Goal: Information Seeking & Learning: Learn about a topic

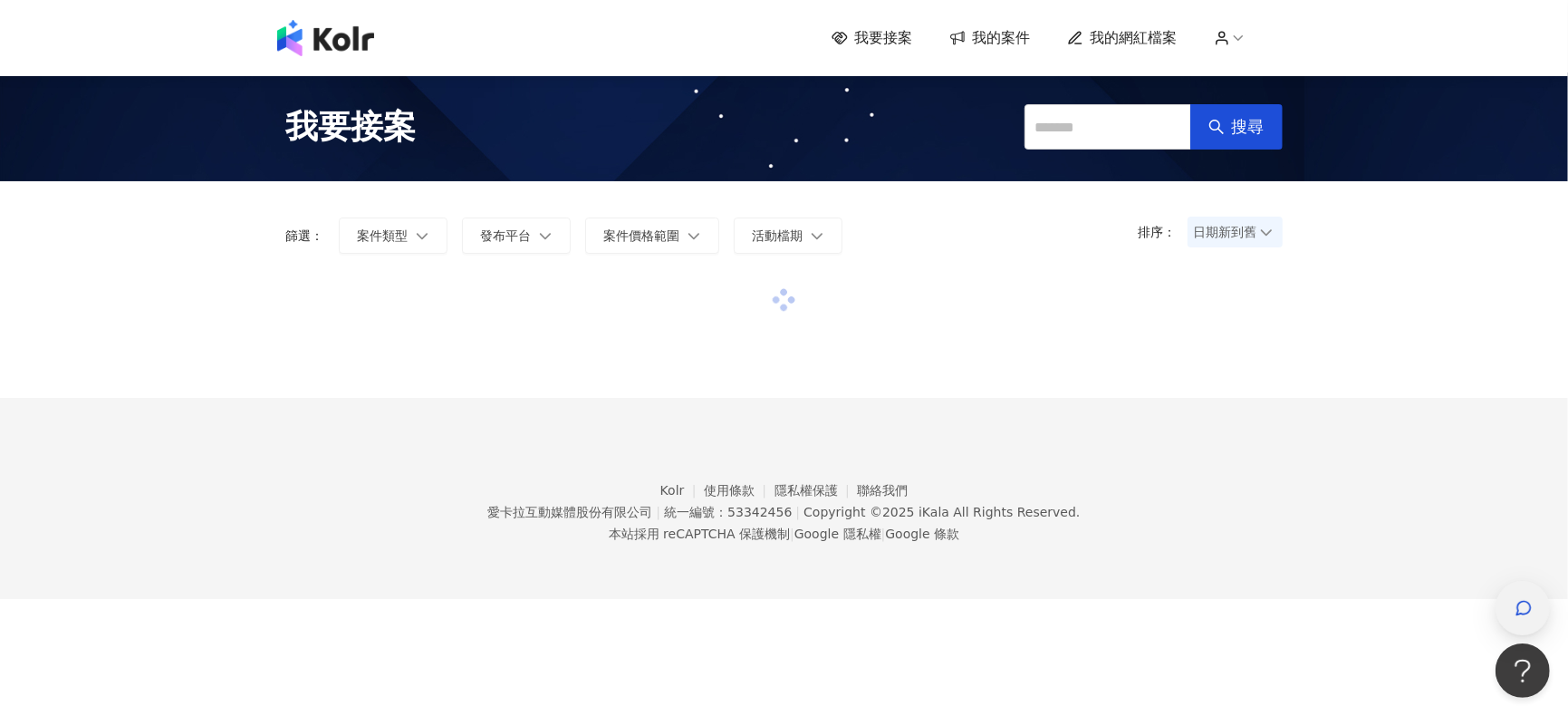
click at [1519, 605] on icon "button" at bounding box center [1524, 609] width 14 height 14
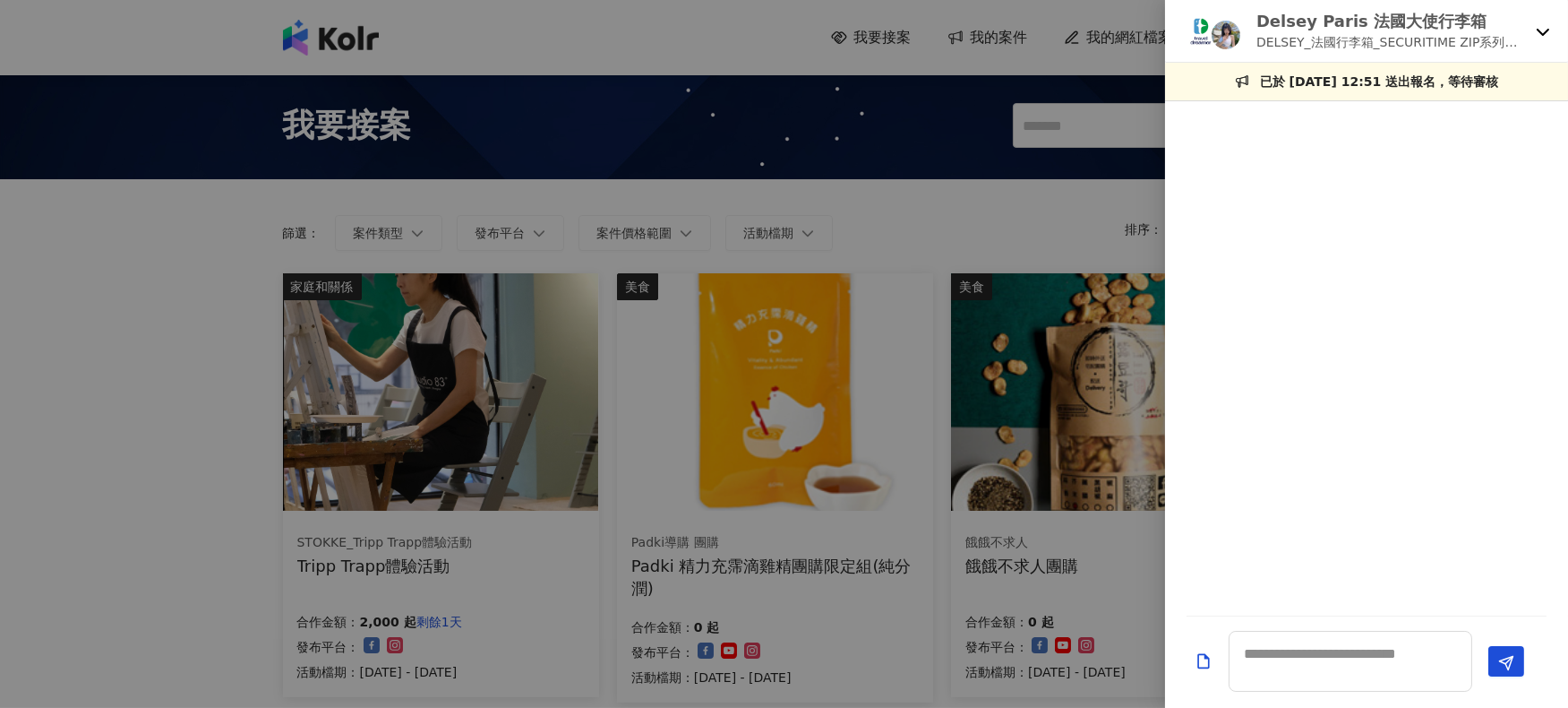
click at [1530, 20] on div "Delsey Paris 法國大使行李箱 DELSEY_法國行李箱_SECURITIME ZIP系列開箱素材募集" at bounding box center [1367, 31] width 403 height 62
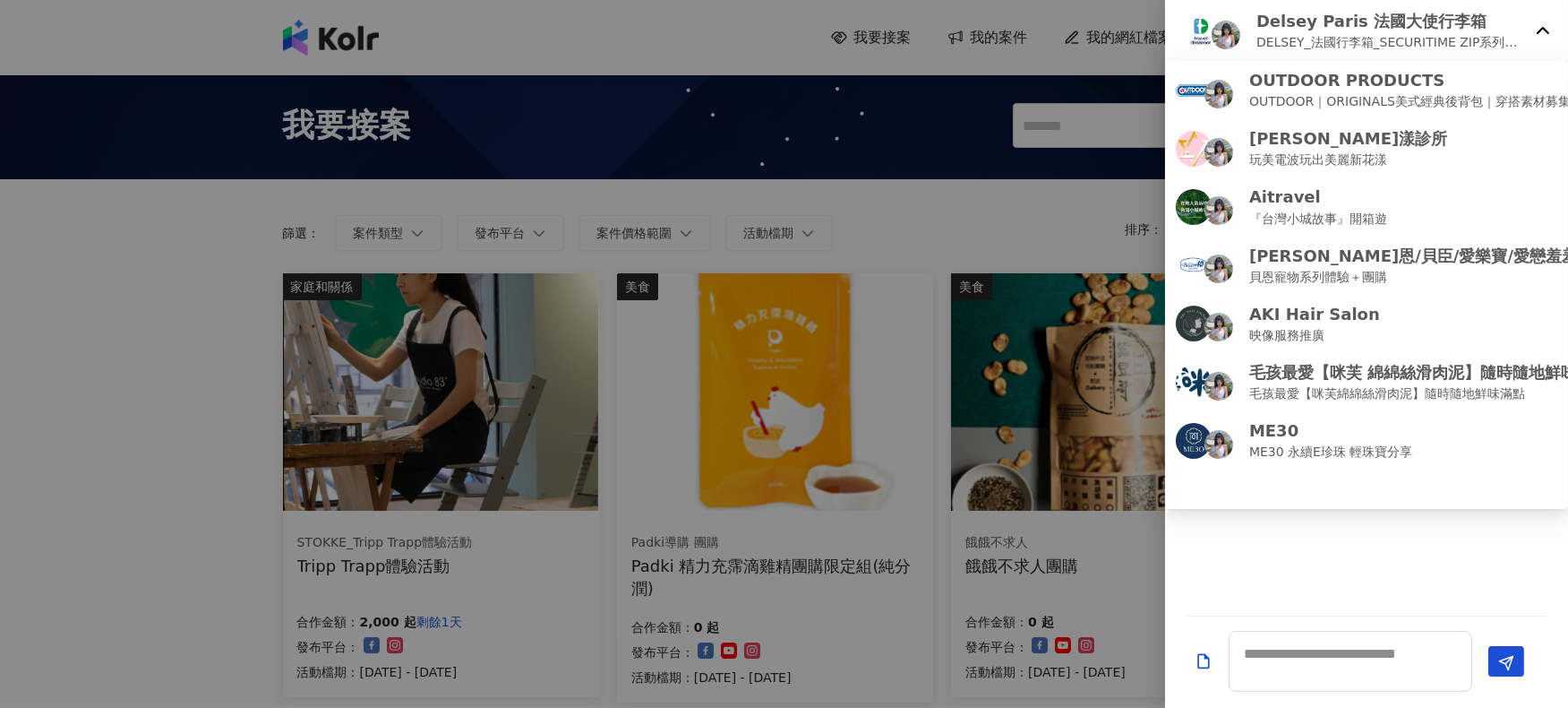
click at [1542, 34] on icon at bounding box center [1543, 31] width 15 height 15
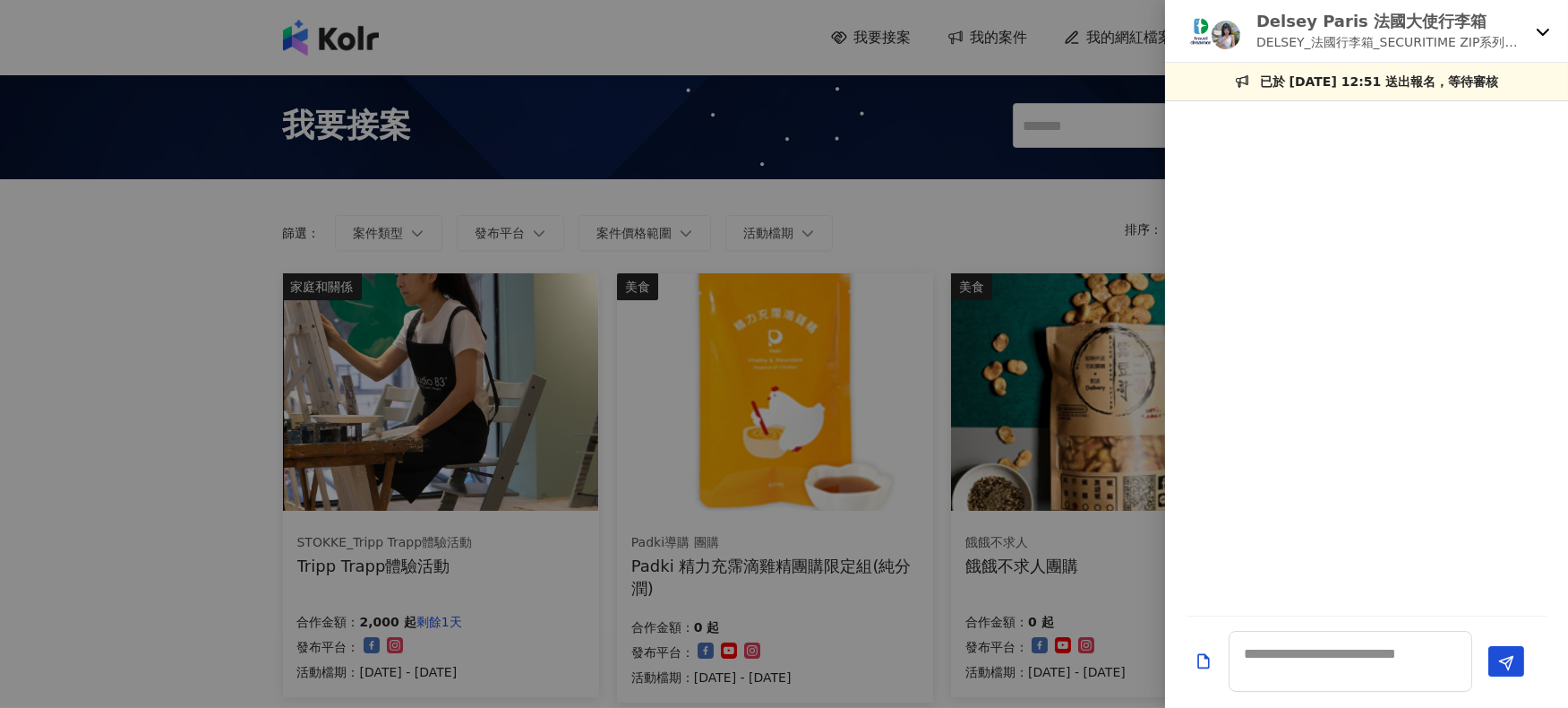
click at [1542, 34] on icon at bounding box center [1543, 32] width 13 height 7
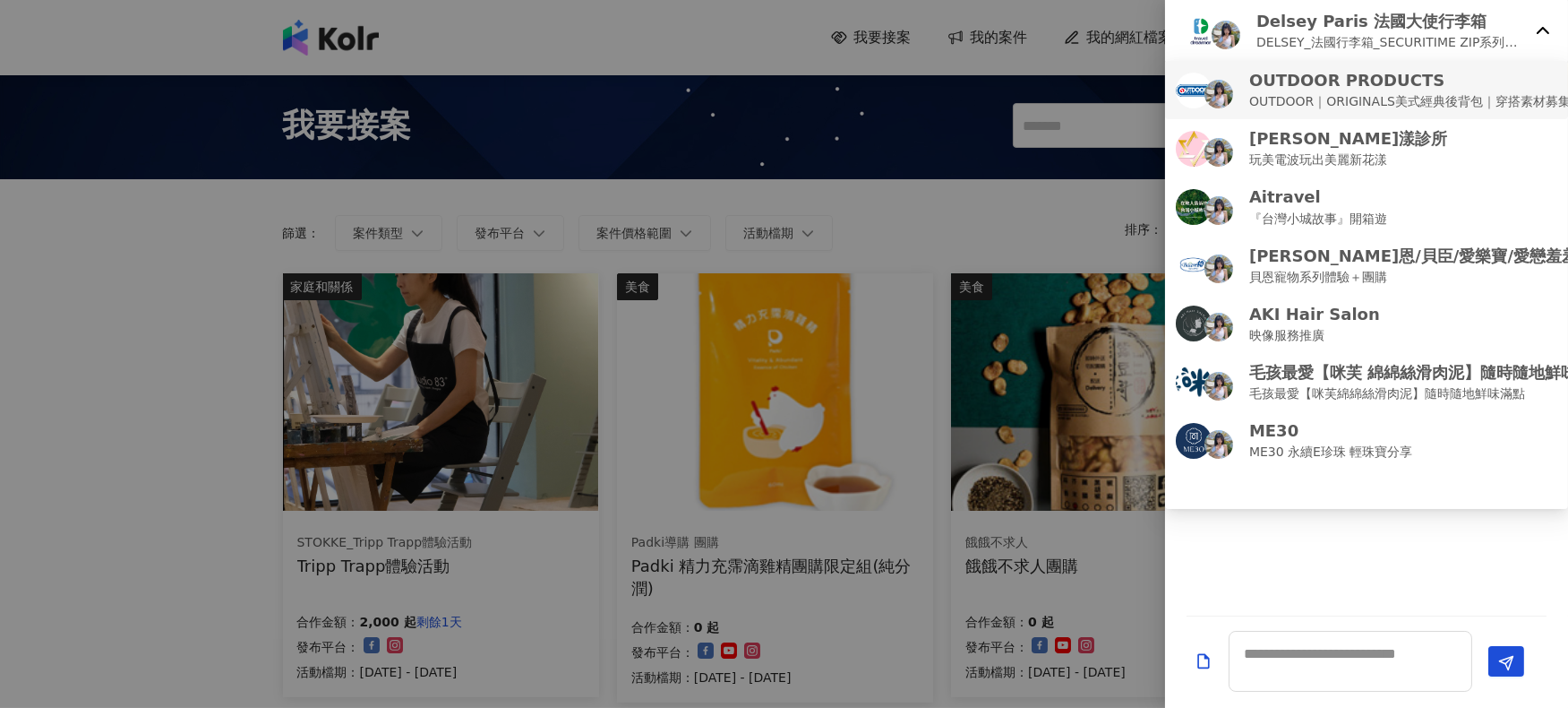
click at [1539, 114] on li "OUTDOOR PRODUCTS OUTDOOR｜ORIGINALS美式經典後背包｜穿搭素材募集" at bounding box center [1367, 91] width 403 height 59
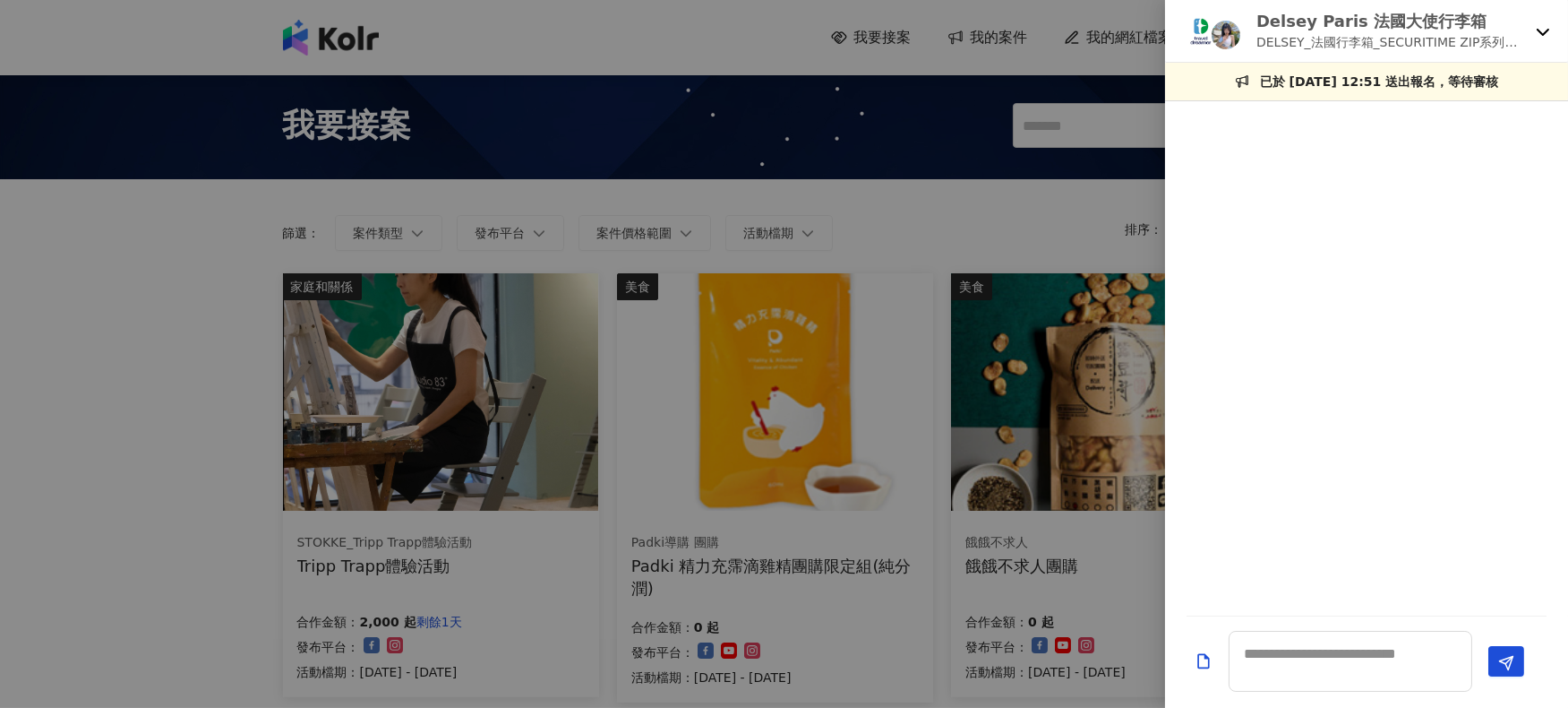
click at [1492, 42] on p "DELSEY_法國行李箱_SECURITIME ZIP系列開箱素材募集" at bounding box center [1392, 42] width 272 height 20
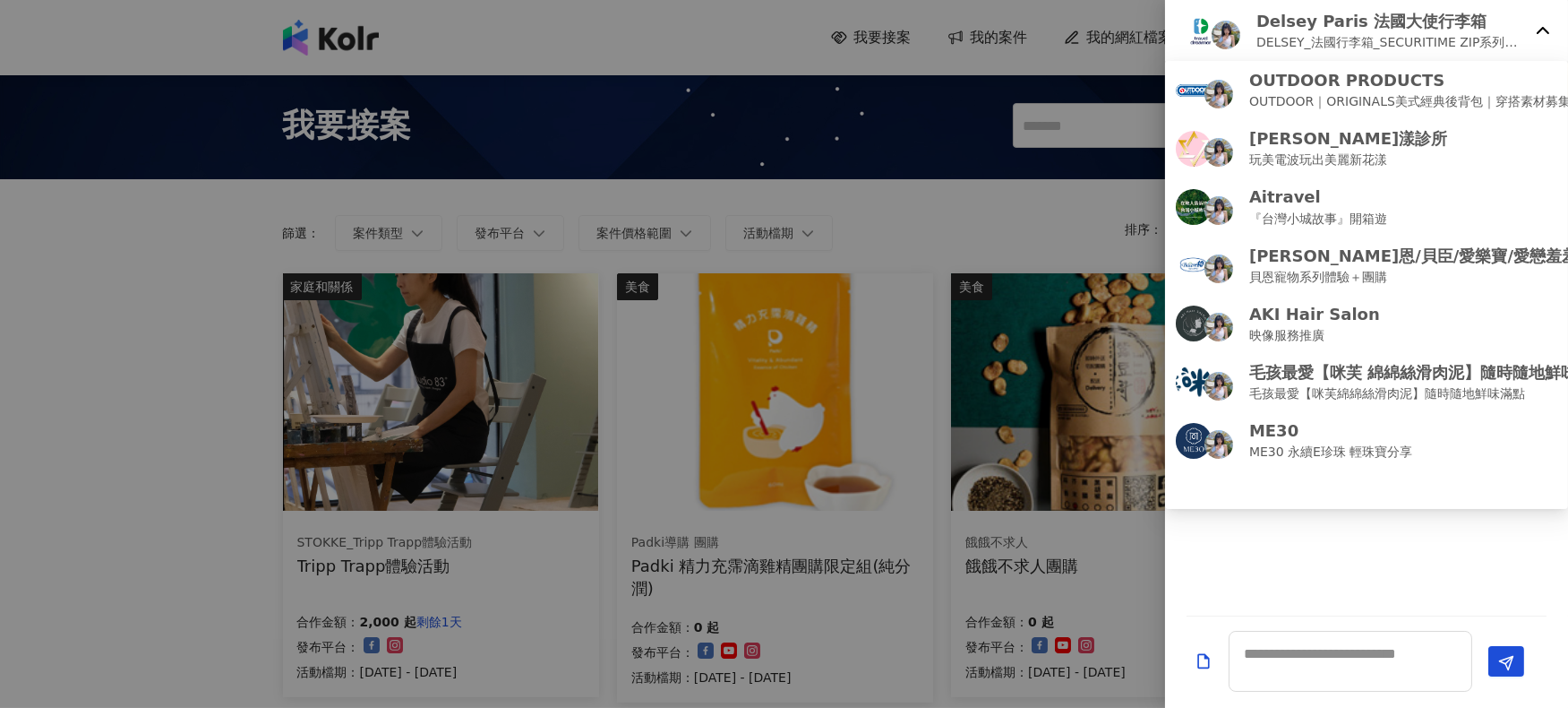
click at [1530, 33] on div "Delsey Paris 法國大使行李箱 DELSEY_法國行李箱_SECURITIME ZIP系列開箱素材募集" at bounding box center [1367, 31] width 403 height 62
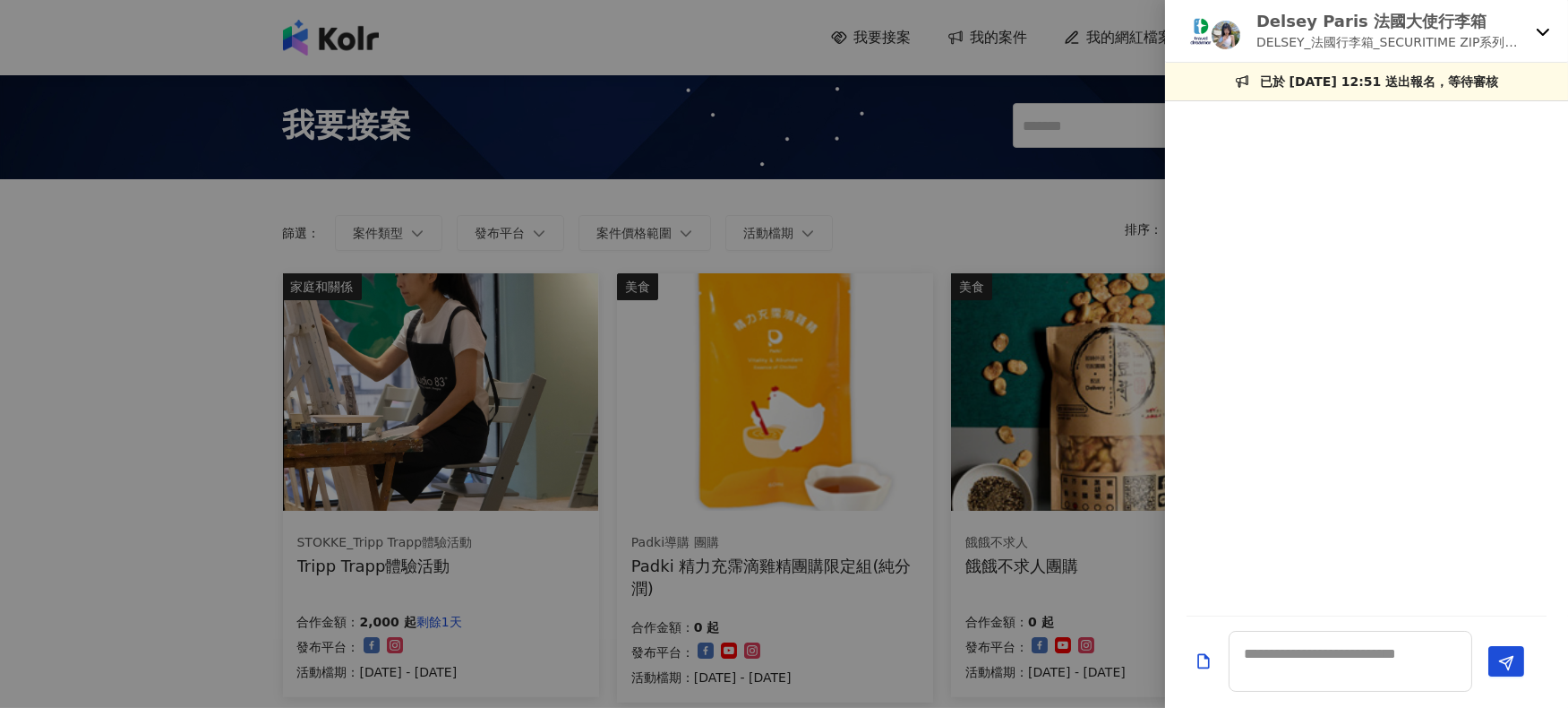
click at [1530, 32] on div "Delsey Paris 法國大使行李箱 DELSEY_法國行李箱_SECURITIME ZIP系列開箱素材募集" at bounding box center [1367, 31] width 403 height 62
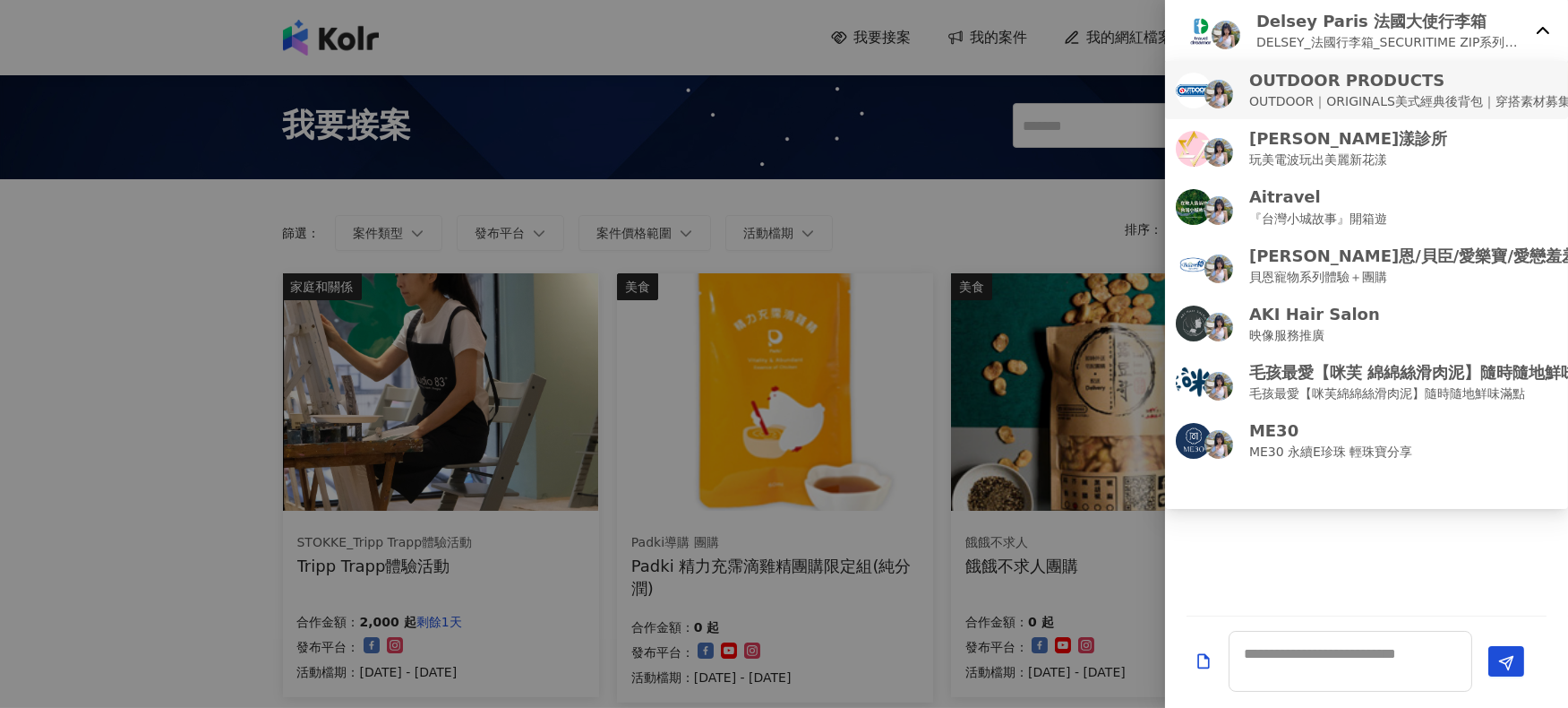
click at [1263, 103] on p "OUTDOOR｜ORIGINALS美式經典後背包｜穿搭素材募集" at bounding box center [1410, 102] width 321 height 20
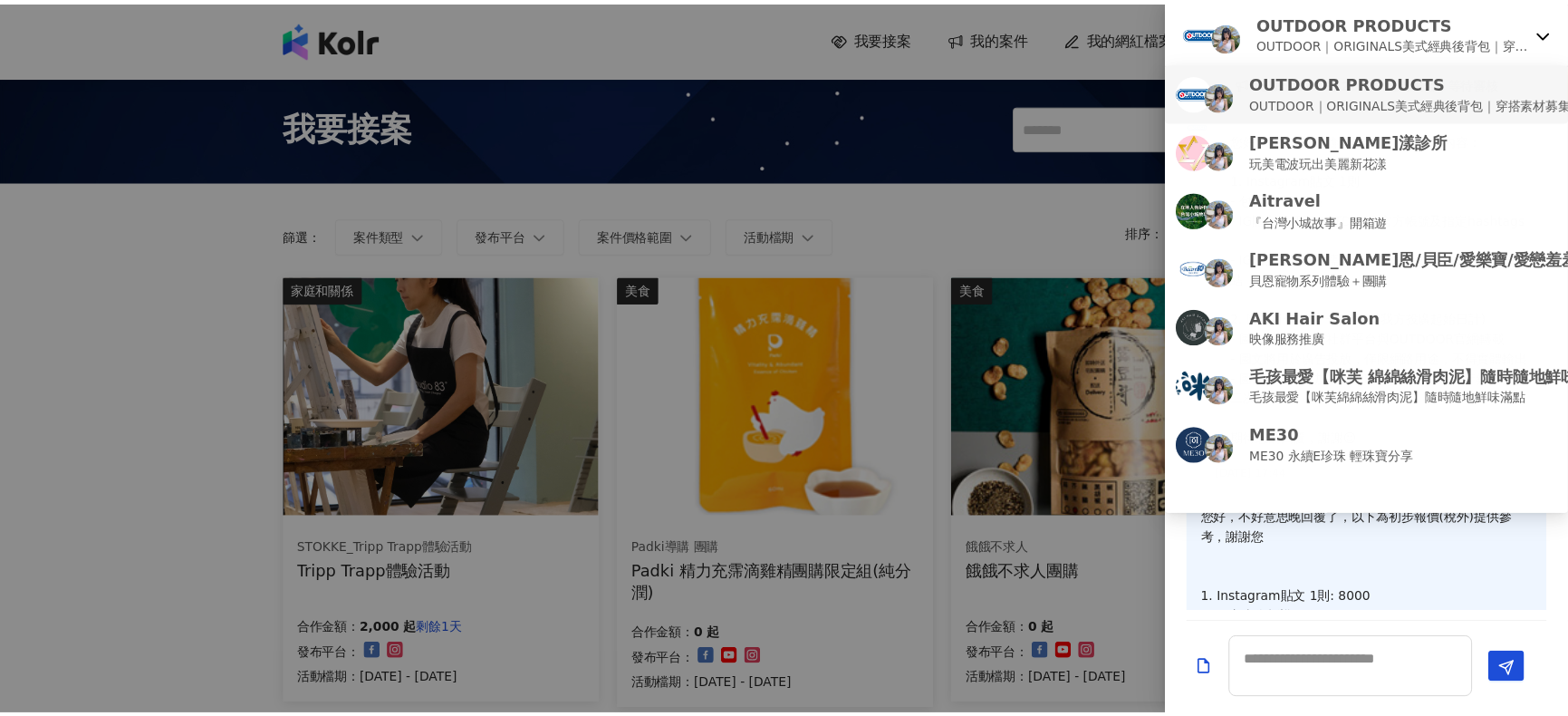
scroll to position [78, 0]
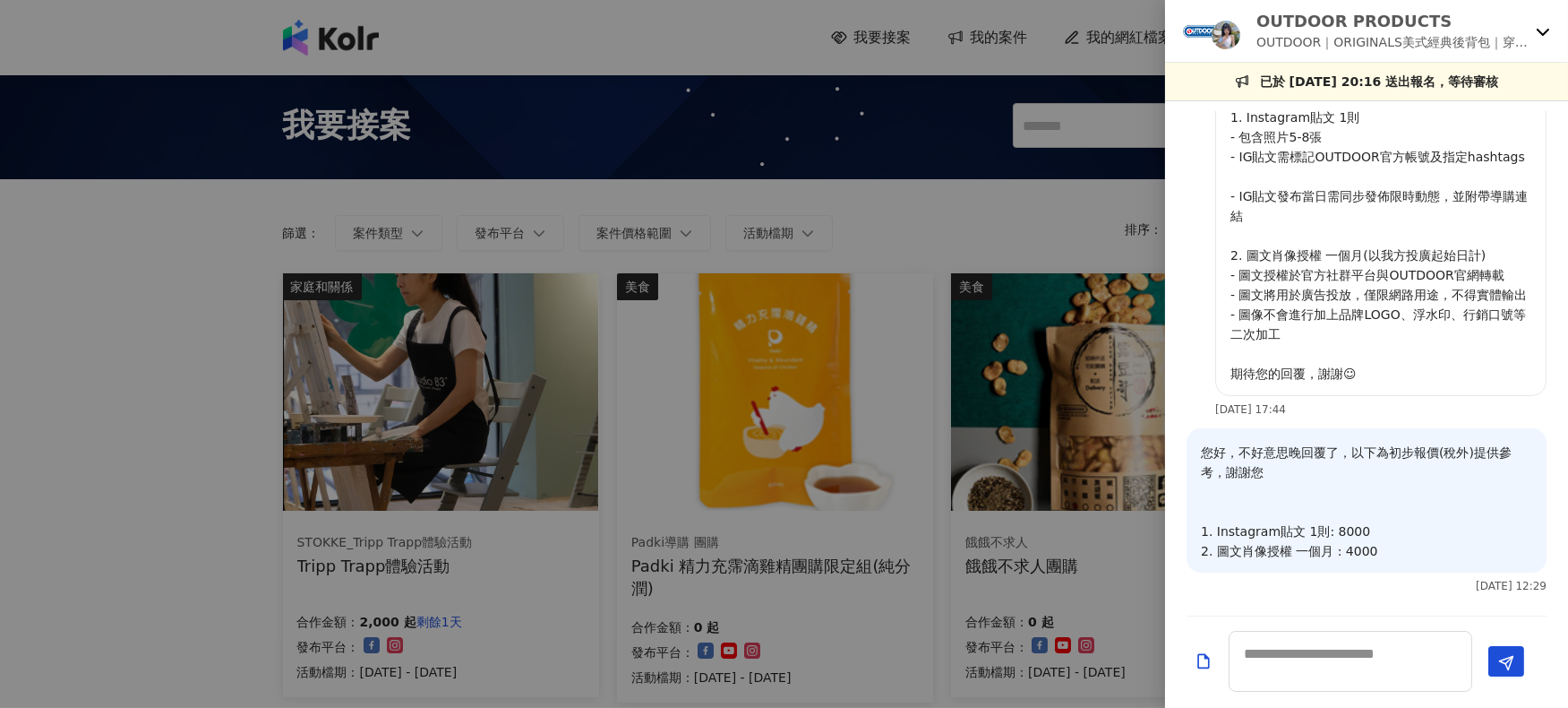
click at [979, 227] on div at bounding box center [784, 354] width 1568 height 708
